Goal: Transaction & Acquisition: Purchase product/service

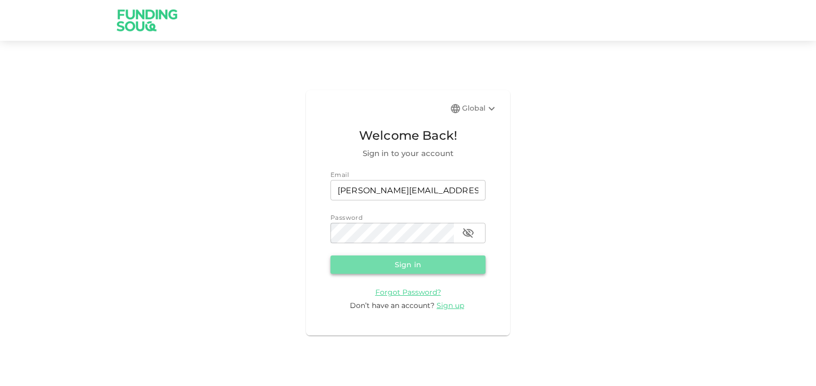
click at [342, 266] on button "Sign in" at bounding box center [407, 264] width 155 height 18
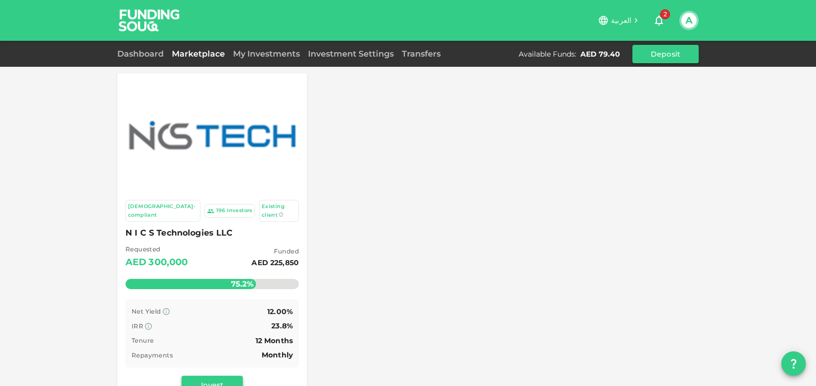
click at [218, 376] on button "Invest" at bounding box center [211, 385] width 61 height 18
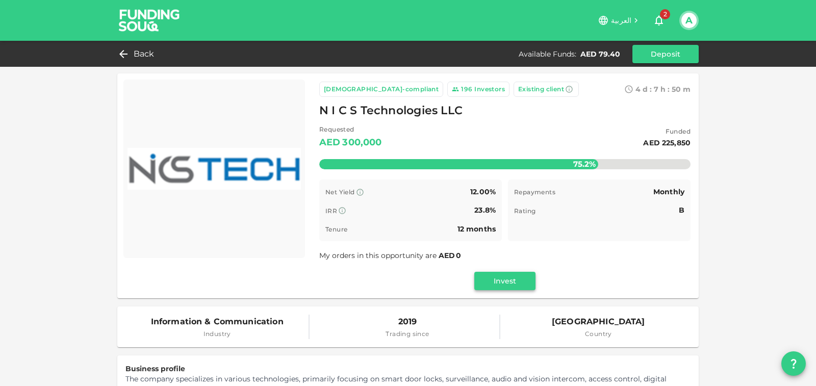
click at [510, 280] on button "Invest" at bounding box center [504, 281] width 61 height 18
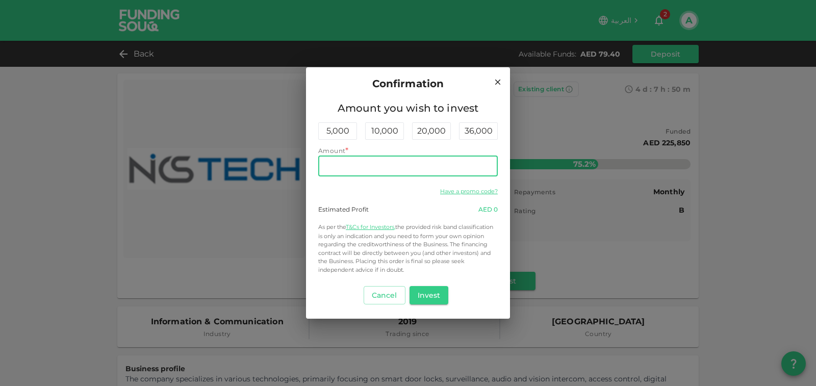
click at [367, 166] on input "Amount" at bounding box center [407, 166] width 179 height 20
click at [436, 295] on button "Invest" at bounding box center [428, 295] width 39 height 18
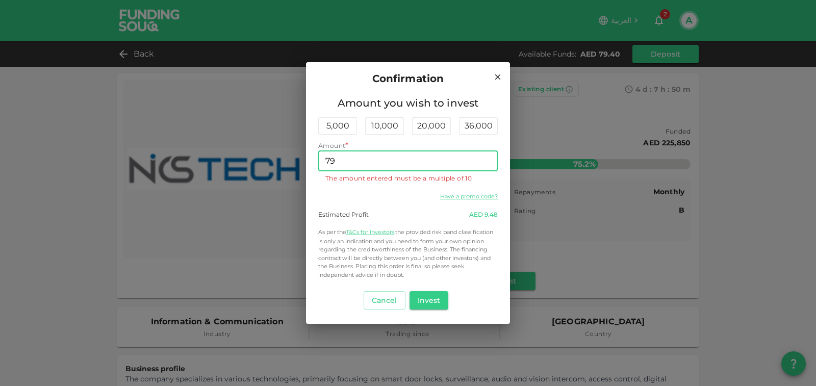
click at [379, 163] on input "79" at bounding box center [407, 161] width 179 height 20
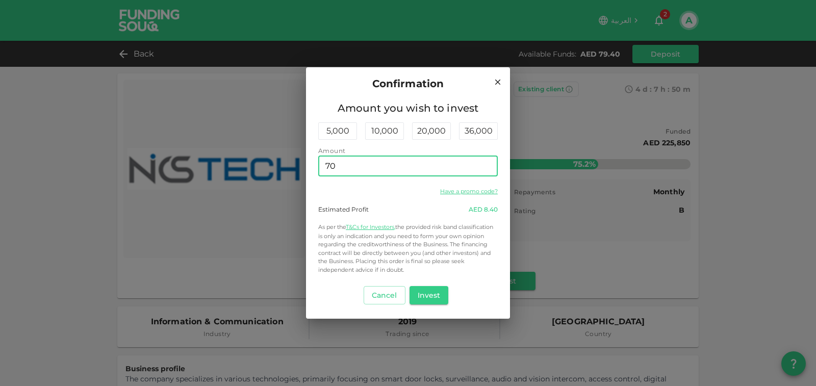
type input "70"
click at [437, 296] on button "Invest" at bounding box center [428, 295] width 39 height 18
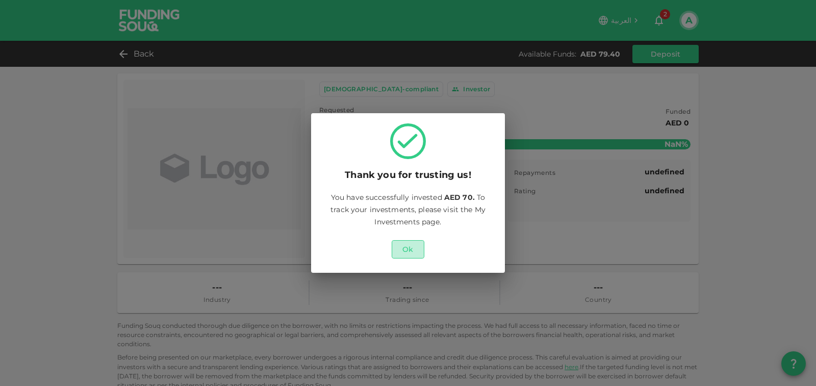
click at [402, 248] on button "Ok" at bounding box center [407, 249] width 33 height 18
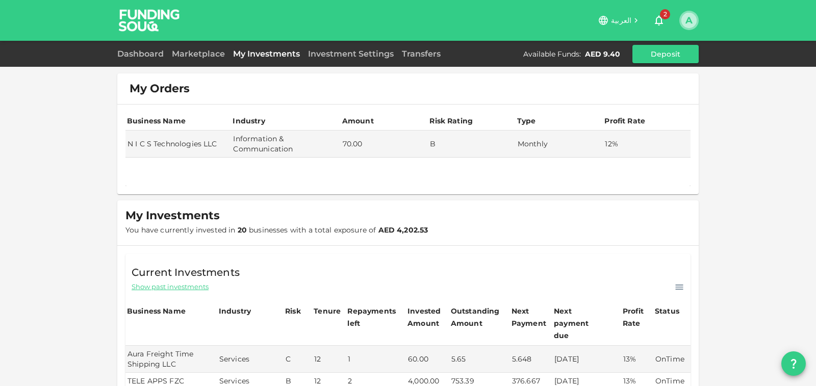
click at [689, 22] on button "A" at bounding box center [688, 20] width 15 height 15
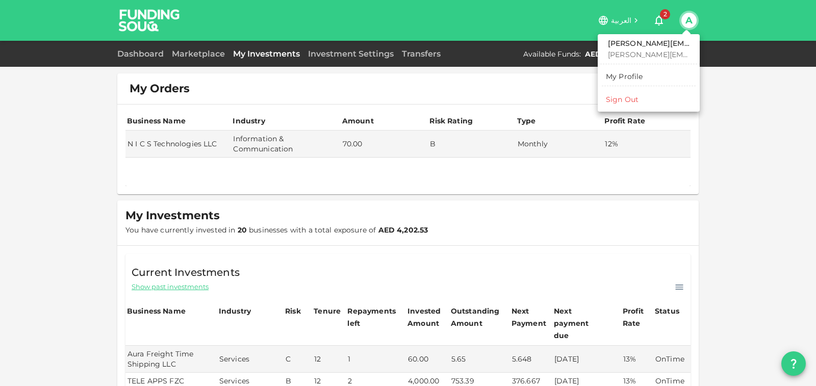
click at [630, 99] on div "Sign Out" at bounding box center [622, 99] width 33 height 10
